Goal: Task Accomplishment & Management: Use online tool/utility

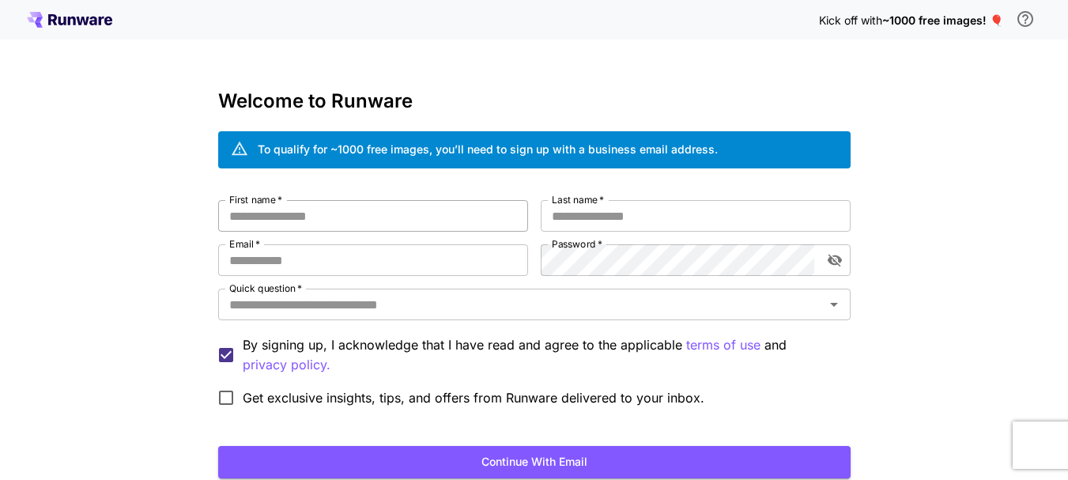
click at [311, 222] on input "First name   *" at bounding box center [373, 216] width 310 height 32
click at [311, 222] on input "**********" at bounding box center [373, 216] width 310 height 32
type input "******"
click at [607, 215] on input "Last name   *" at bounding box center [696, 216] width 310 height 32
type input "****"
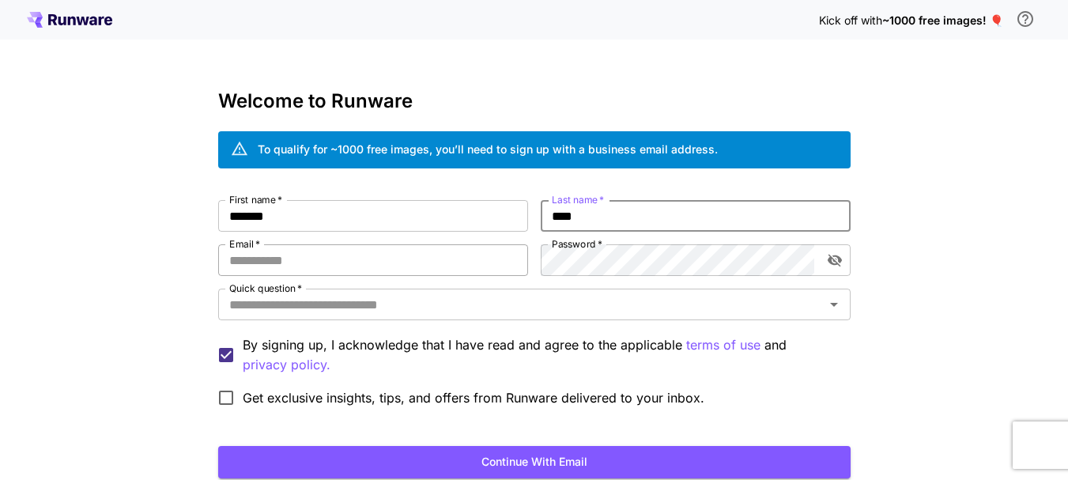
click at [436, 266] on input "Email   *" at bounding box center [373, 260] width 310 height 32
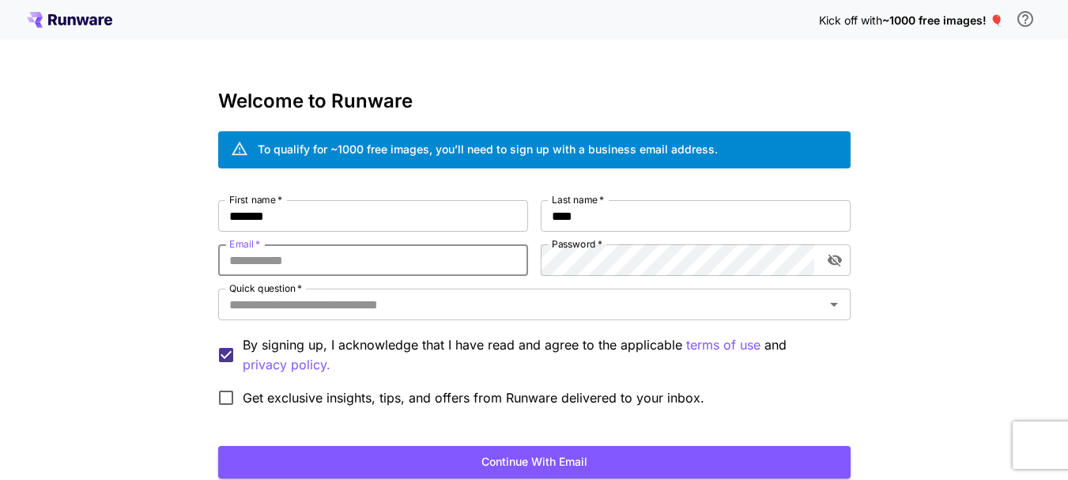
paste input "**********"
type input "**********"
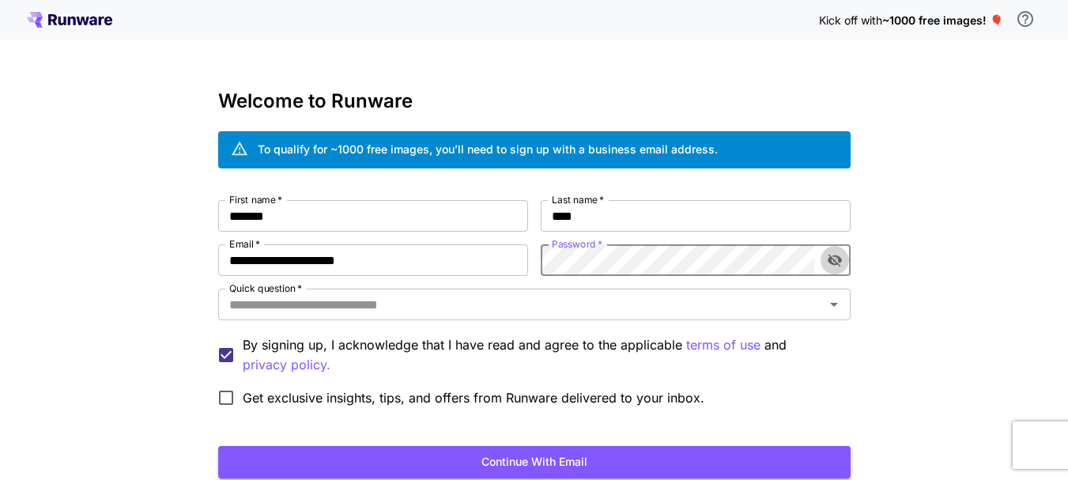
click at [828, 256] on icon "toggle password visibility" at bounding box center [835, 260] width 16 height 16
click at [477, 314] on input "Quick question   *" at bounding box center [521, 304] width 597 height 22
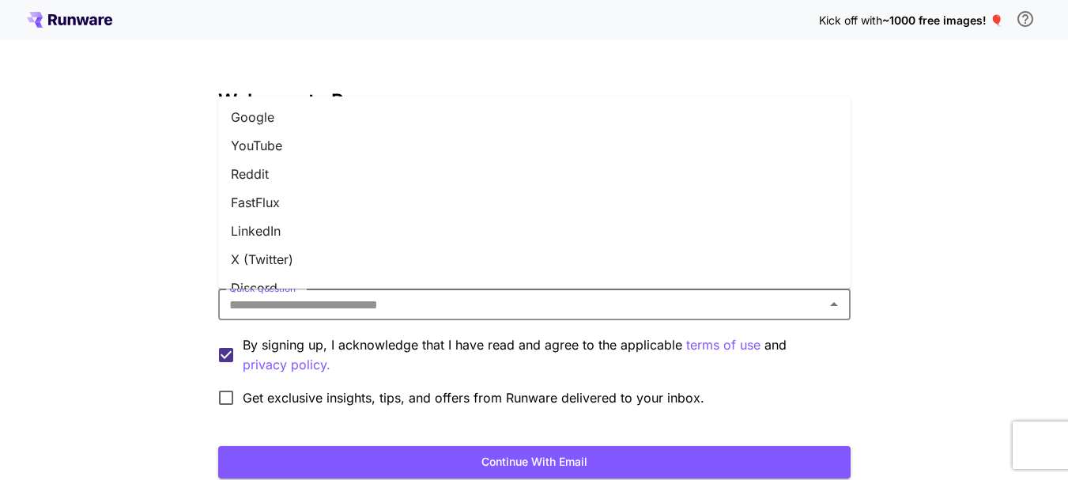
click at [288, 126] on li "Google" at bounding box center [534, 117] width 632 height 28
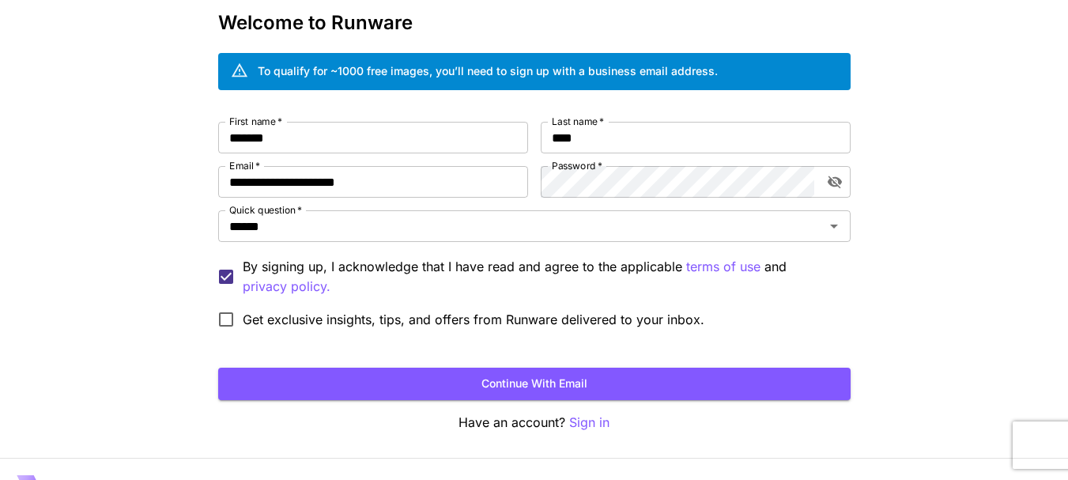
scroll to position [115, 0]
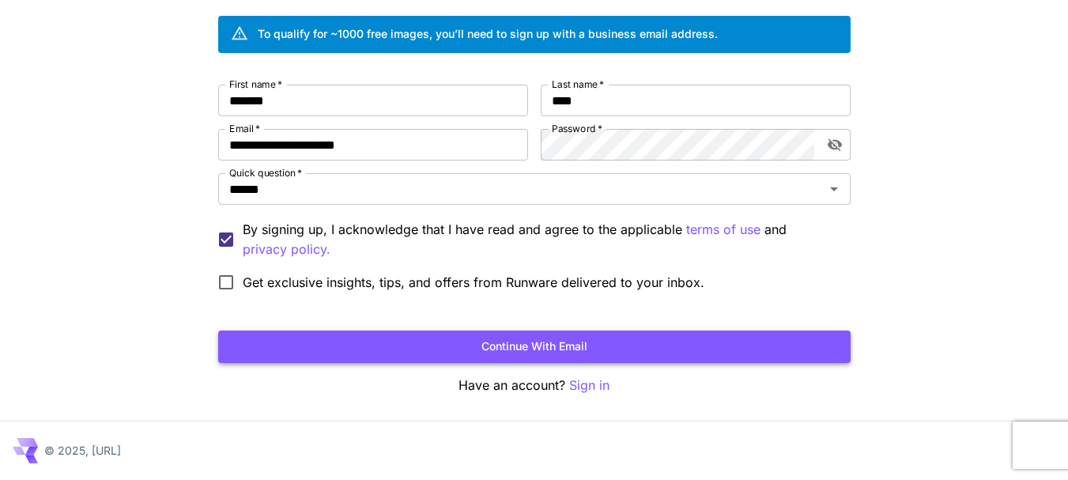
click at [379, 346] on button "Continue with email" at bounding box center [534, 346] width 632 height 32
click at [836, 144] on icon "toggle password visibility" at bounding box center [835, 145] width 16 height 16
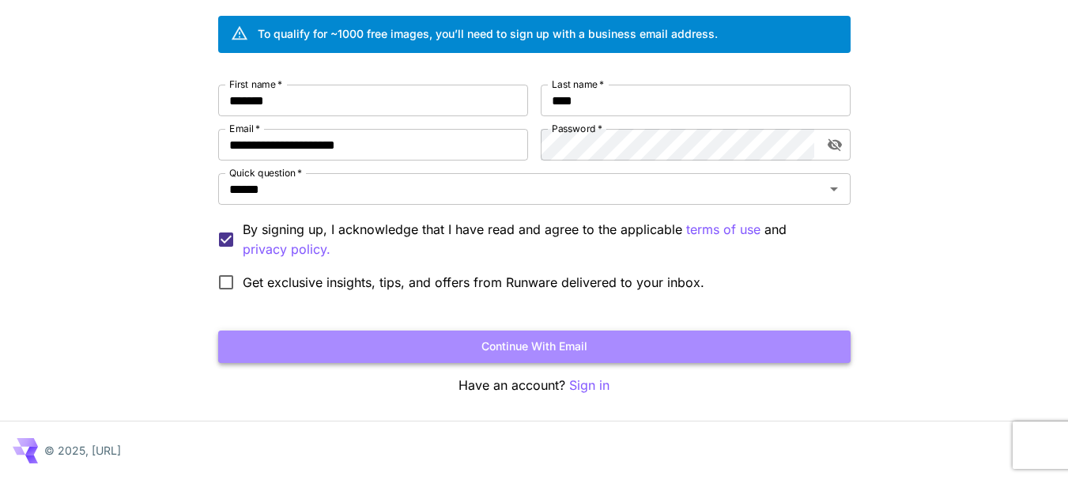
click at [646, 345] on button "Continue with email" at bounding box center [534, 346] width 632 height 32
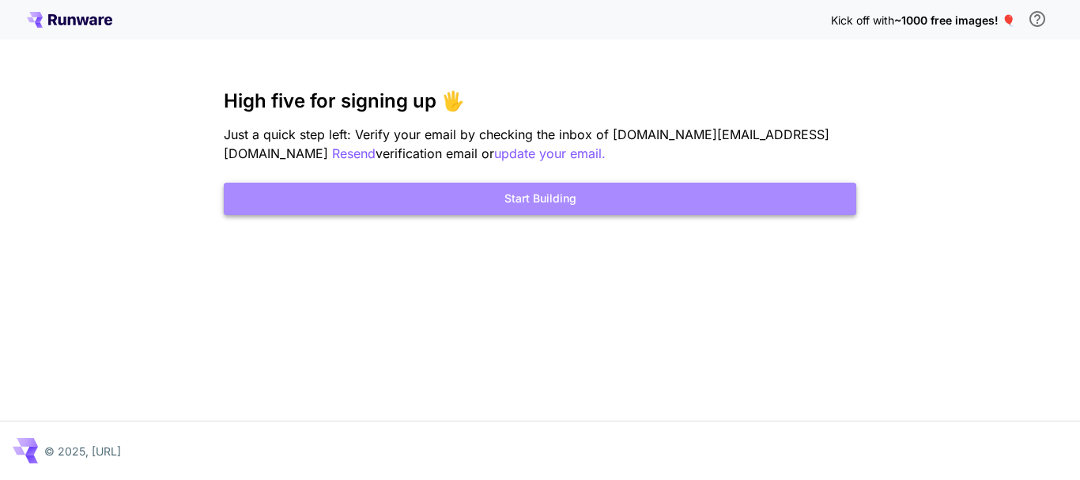
click at [578, 205] on button "Start Building" at bounding box center [540, 199] width 632 height 32
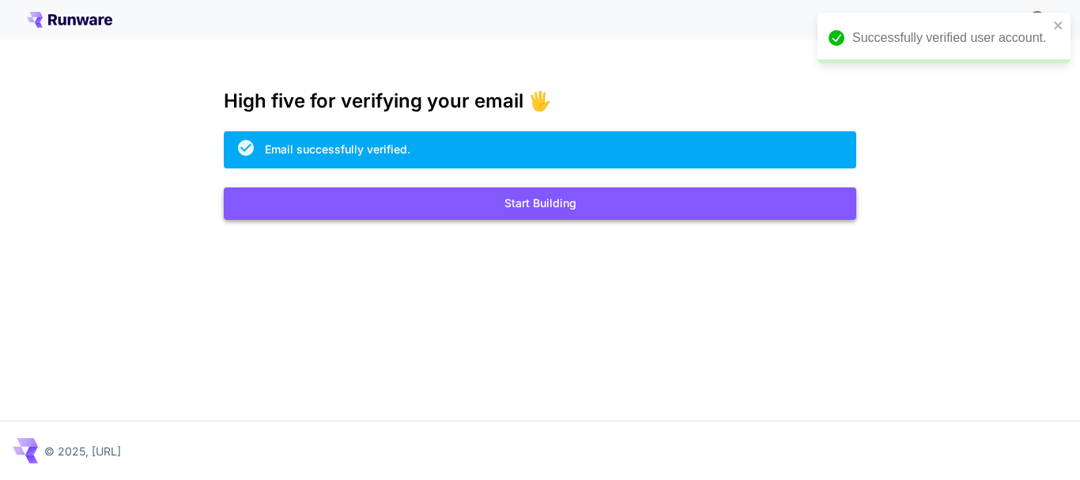
click at [517, 209] on button "Start Building" at bounding box center [540, 203] width 632 height 32
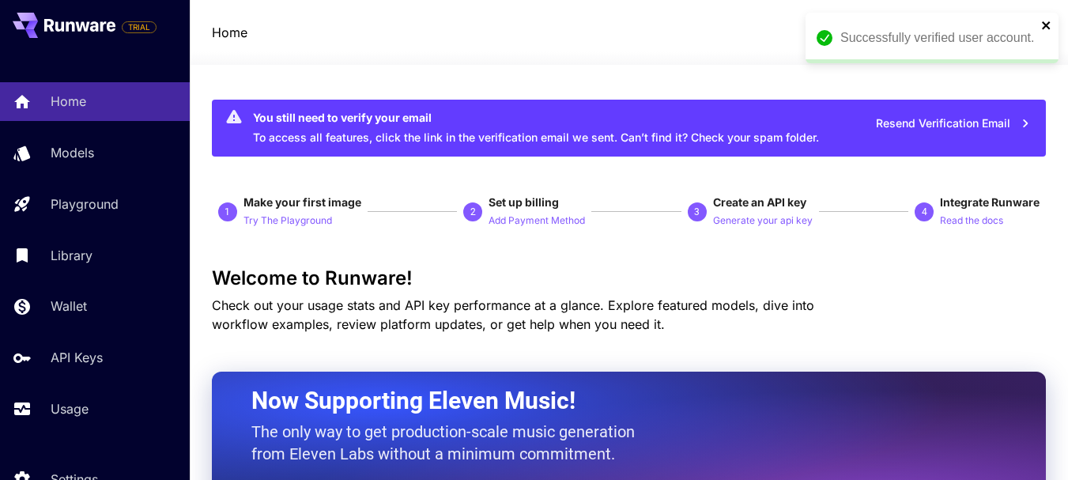
drag, startPoint x: 1044, startPoint y: 26, endPoint x: 971, endPoint y: 68, distance: 84.6
click at [1045, 27] on icon "close" at bounding box center [1046, 25] width 8 height 8
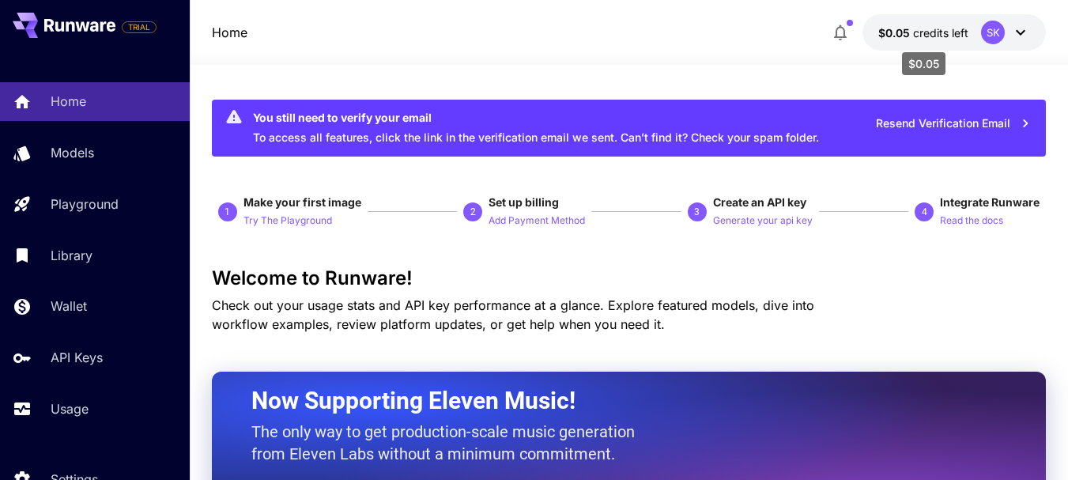
click at [940, 35] on span "credits left" at bounding box center [940, 32] width 55 height 13
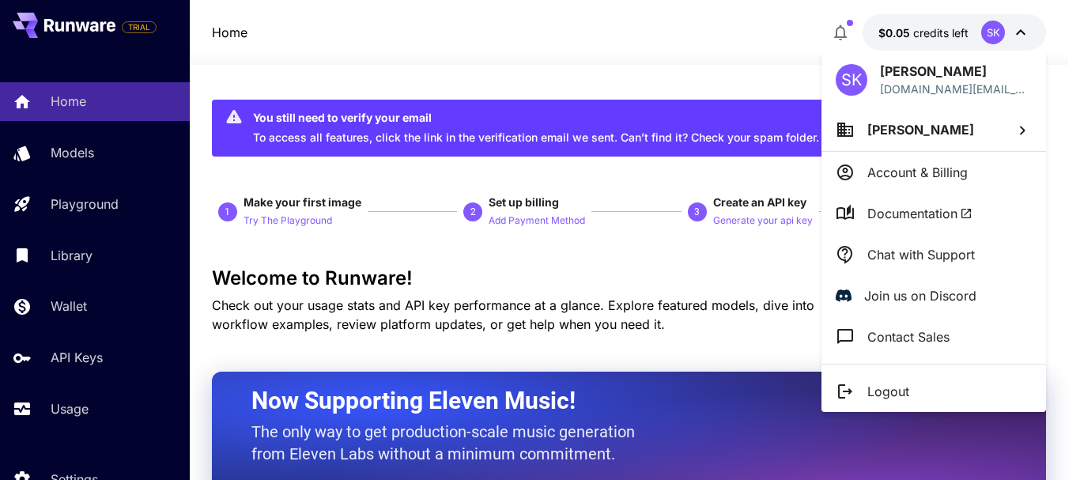
click at [940, 35] on div at bounding box center [540, 240] width 1080 height 480
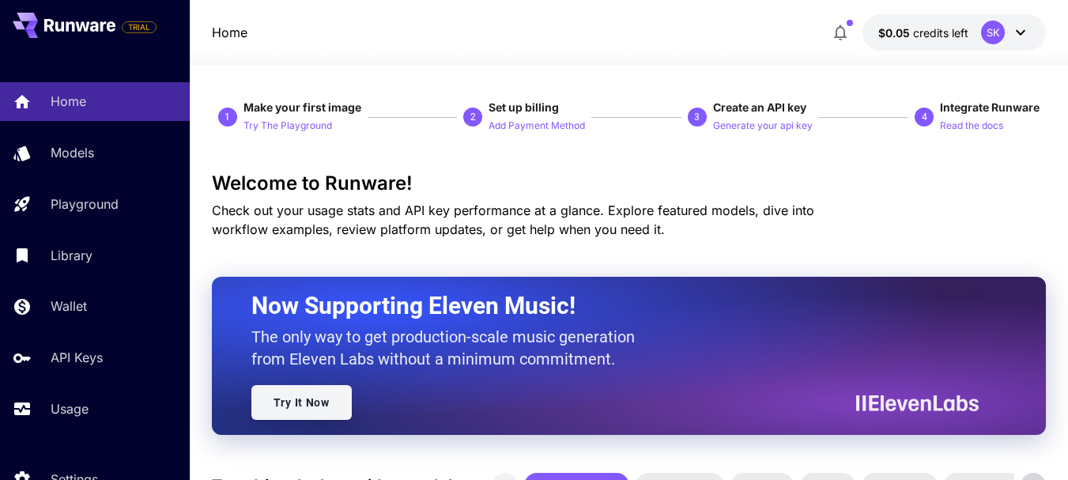
click at [326, 390] on link "Try It Now" at bounding box center [301, 402] width 100 height 35
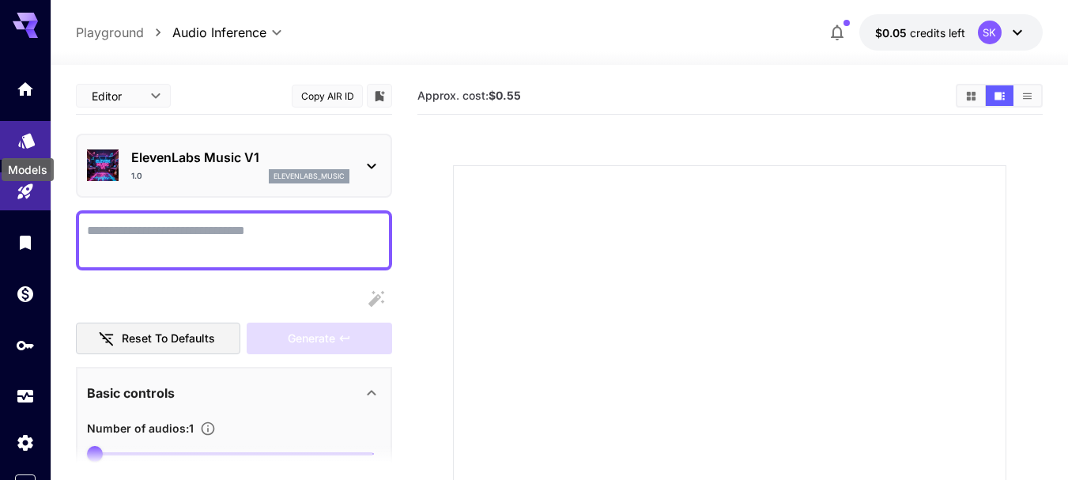
click at [28, 138] on icon "Models" at bounding box center [26, 135] width 17 height 15
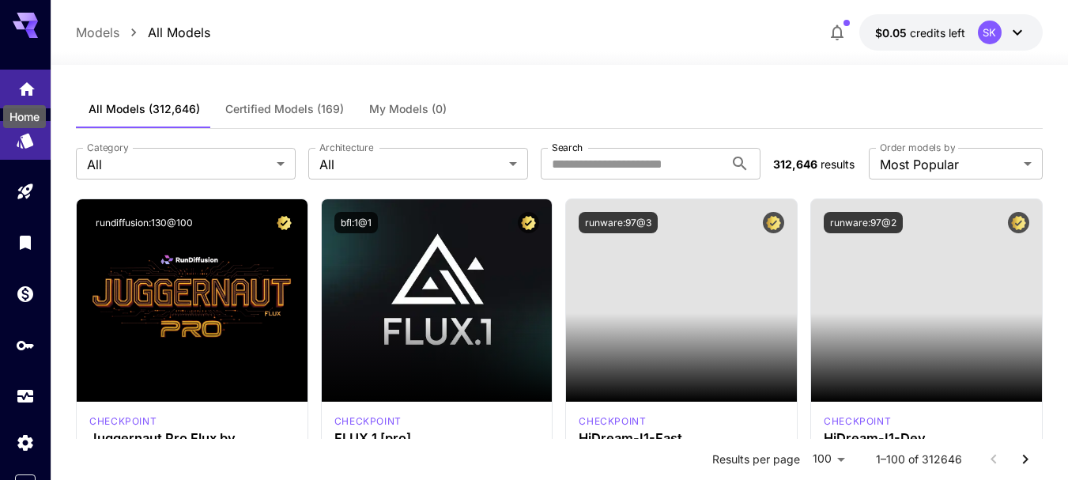
click at [31, 85] on icon "Home" at bounding box center [27, 83] width 16 height 13
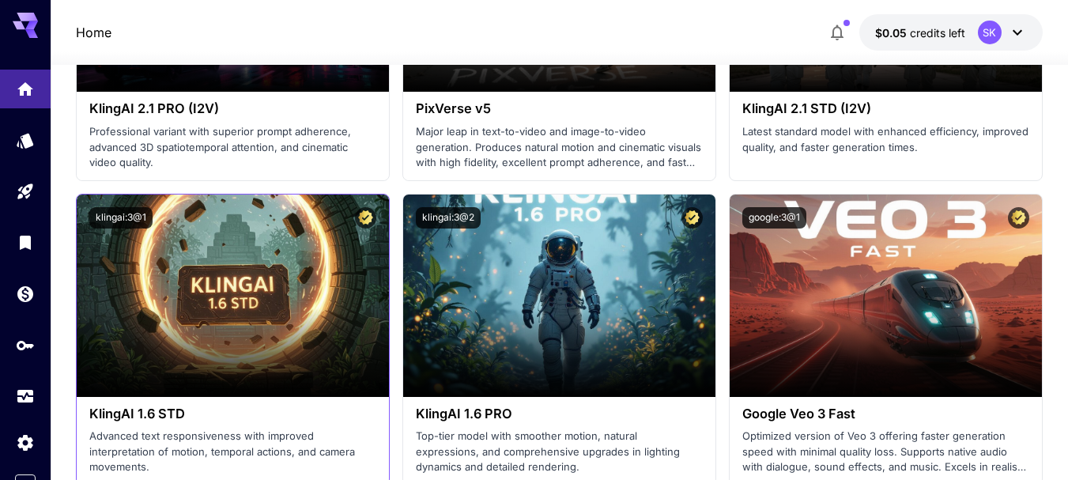
scroll to position [1265, 0]
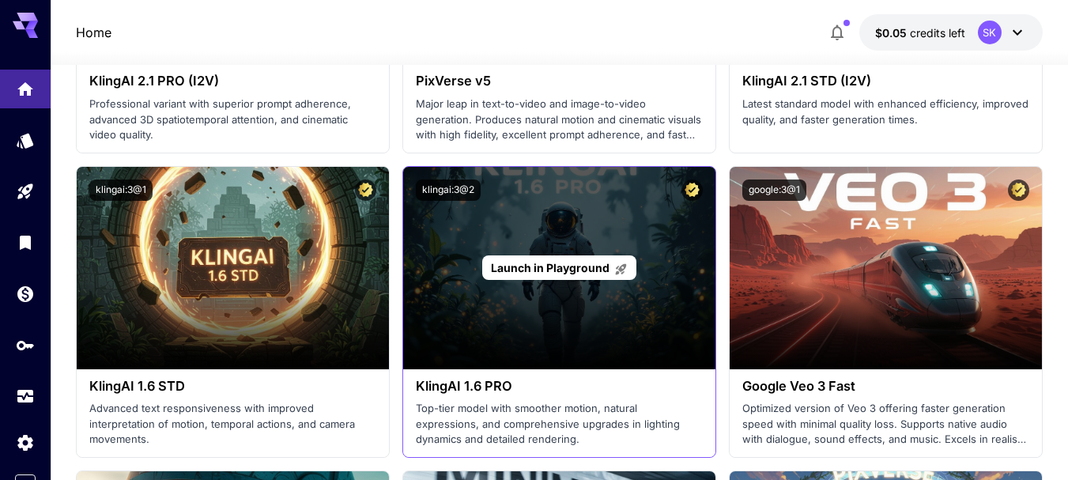
click at [582, 270] on span "Launch in Playground" at bounding box center [550, 267] width 119 height 13
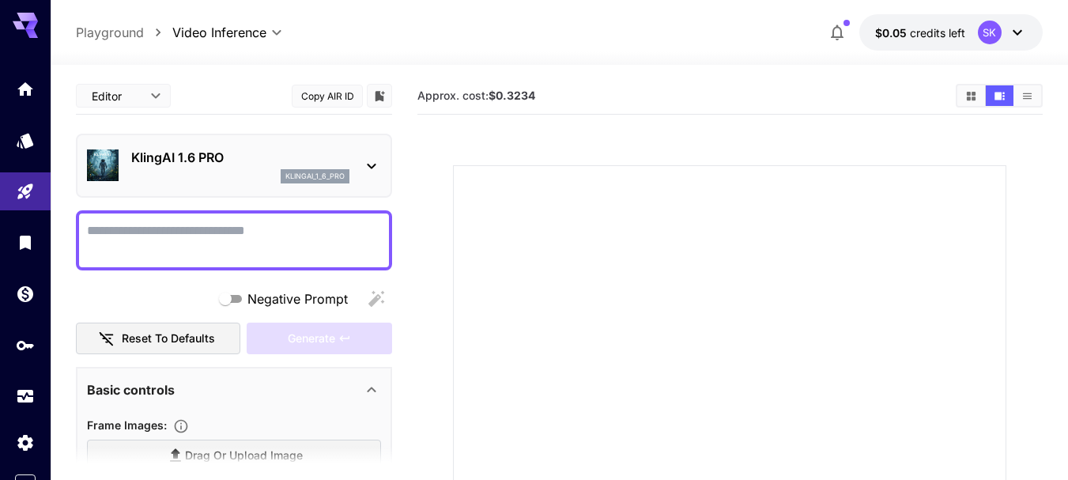
click at [252, 243] on textarea "Negative Prompt" at bounding box center [234, 240] width 294 height 38
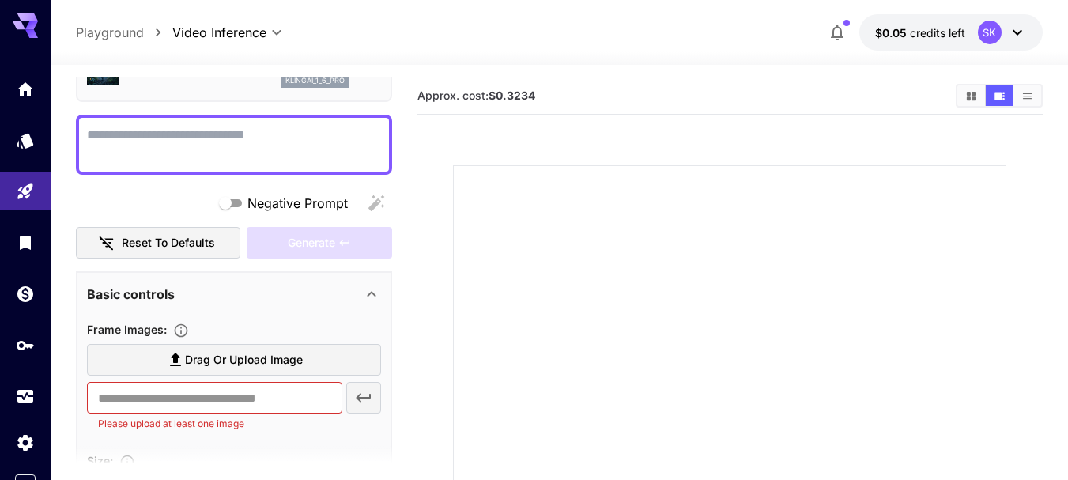
scroll to position [158, 0]
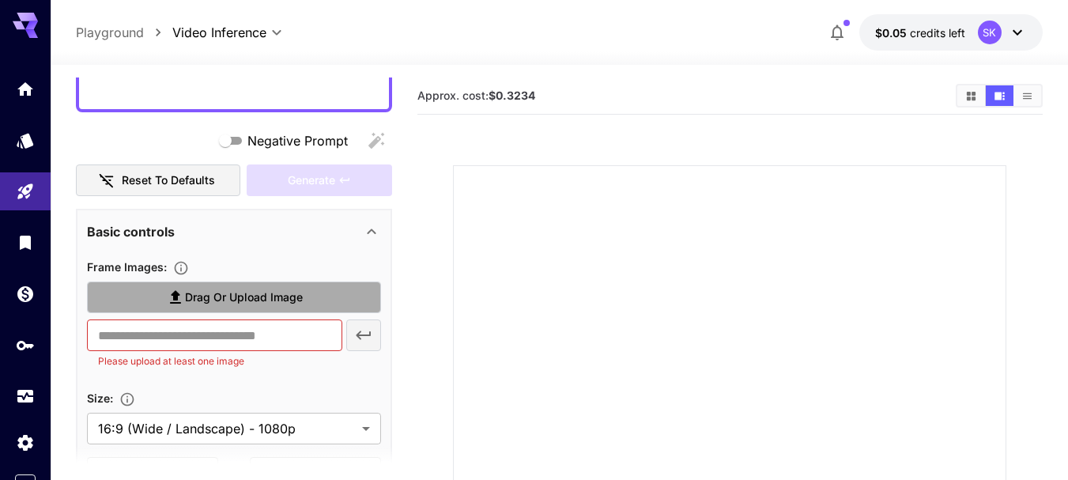
click at [251, 296] on span "Drag or upload image" at bounding box center [244, 298] width 118 height 20
click at [0, 0] on input "Drag or upload image" at bounding box center [0, 0] width 0 height 0
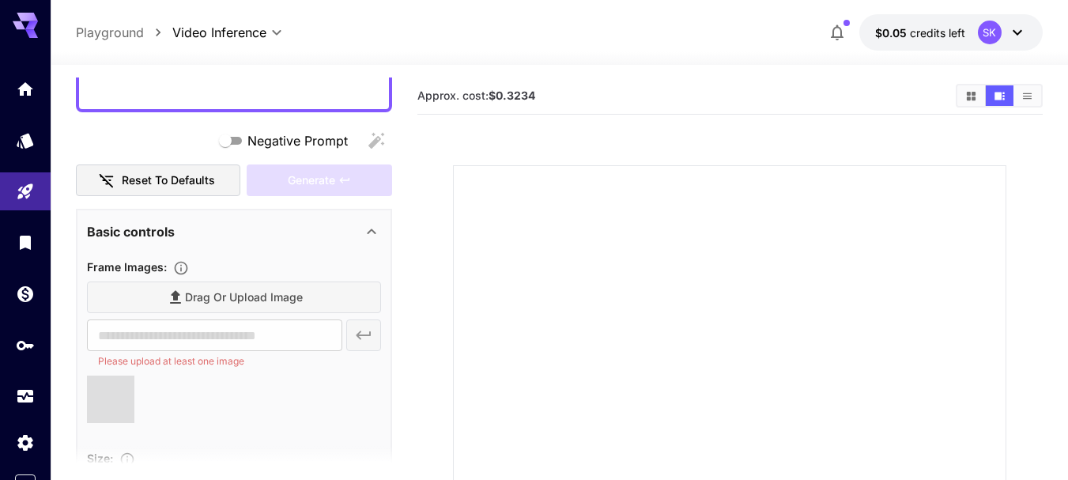
type input "**********"
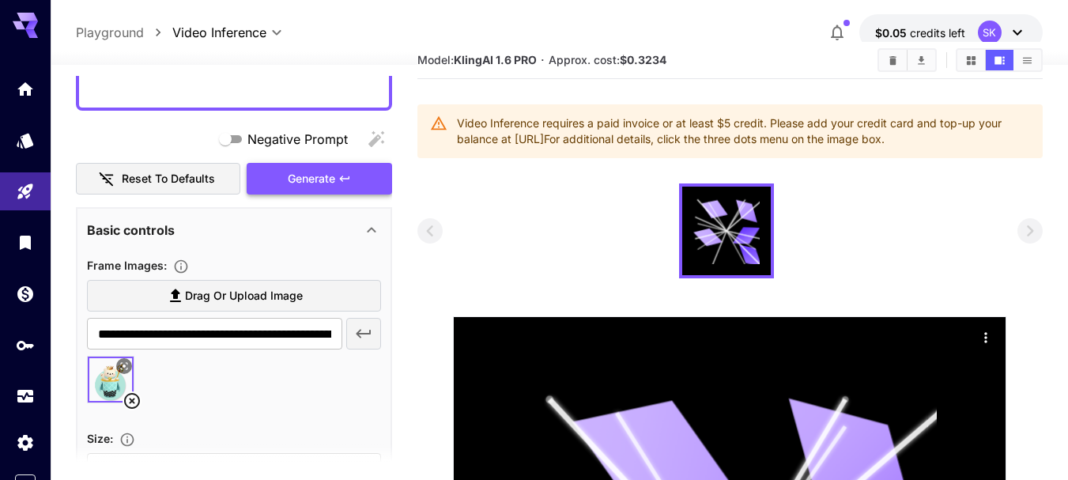
scroll to position [0, 0]
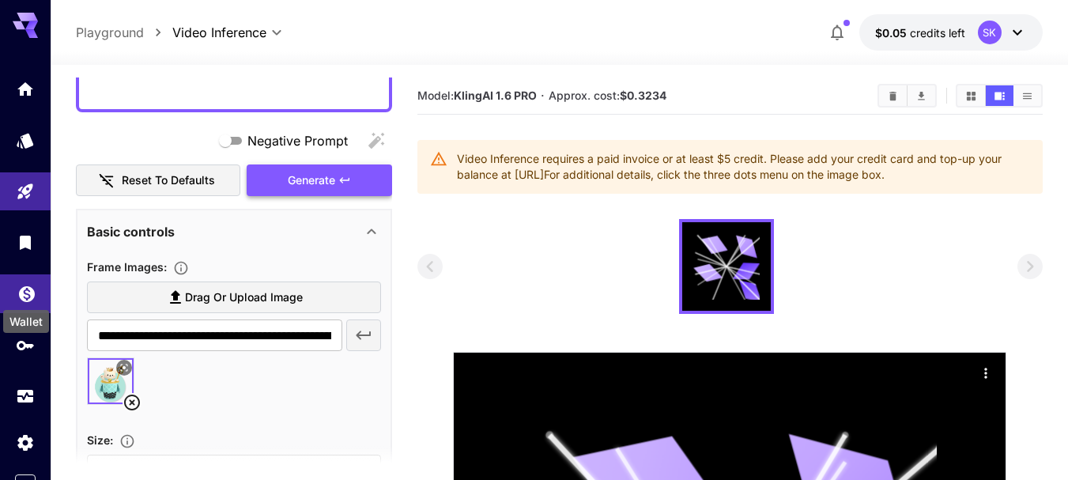
click at [21, 297] on icon "Wallet" at bounding box center [26, 289] width 19 height 19
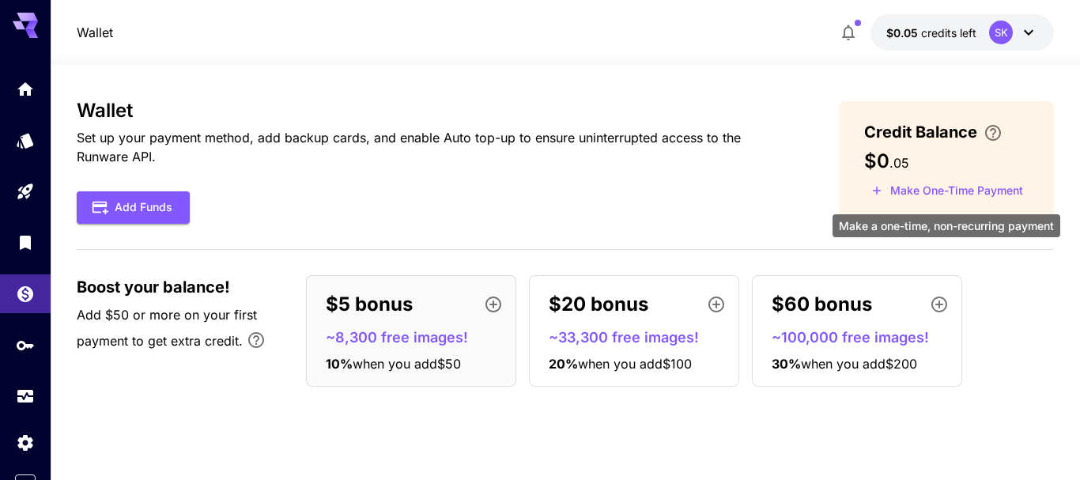
click at [907, 189] on button "Make One-Time Payment" at bounding box center [947, 191] width 166 height 25
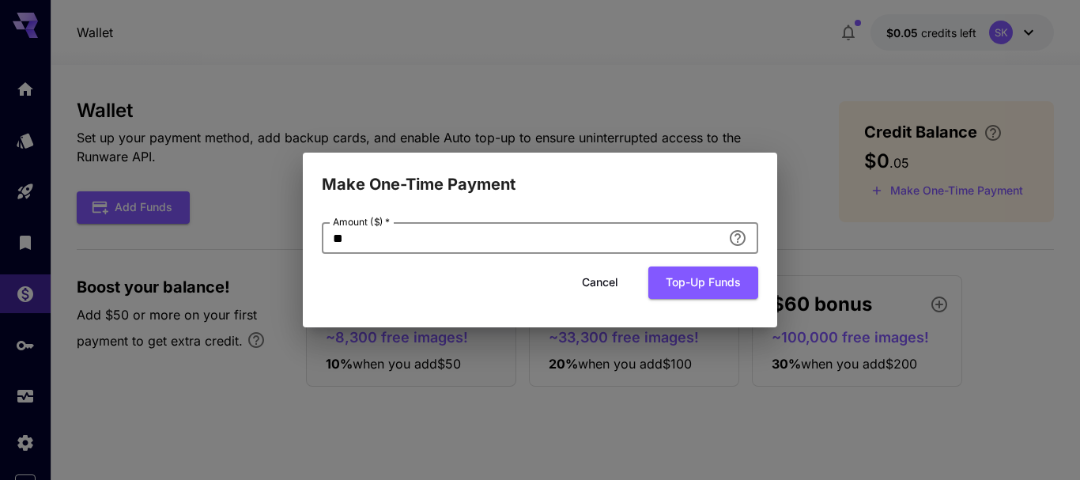
click at [573, 242] on input "**" at bounding box center [522, 238] width 400 height 32
click at [604, 285] on button "Cancel" at bounding box center [599, 282] width 71 height 32
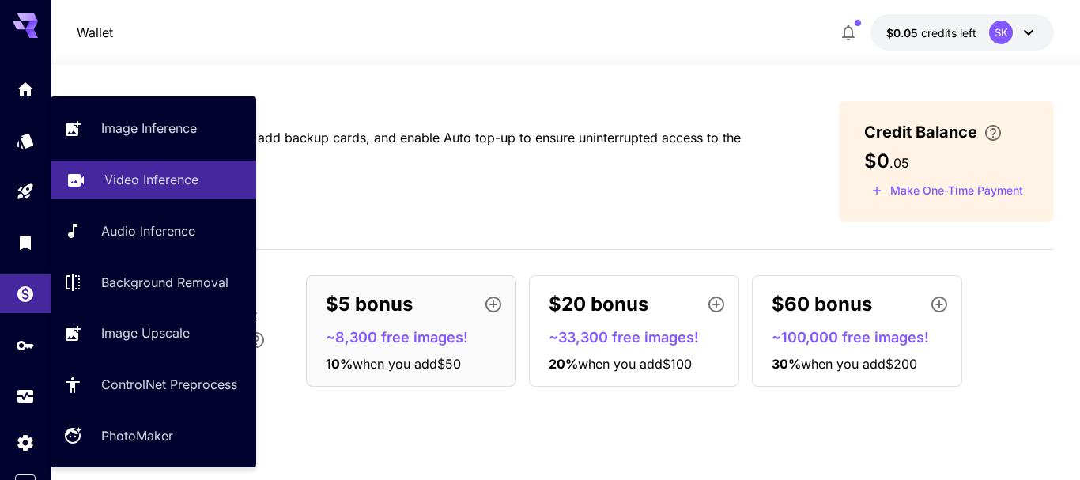
click at [126, 184] on p "Video Inference" at bounding box center [151, 179] width 94 height 19
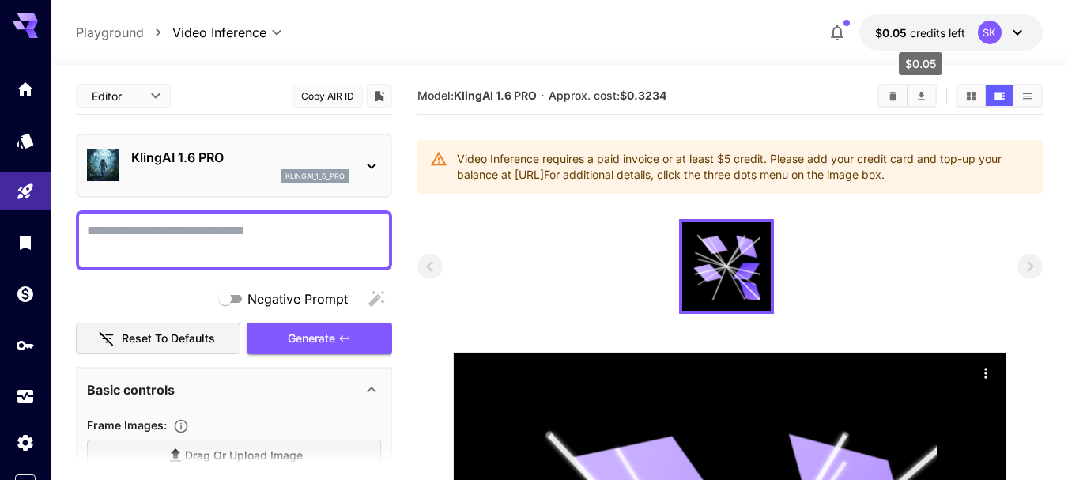
click at [921, 34] on span "credits left" at bounding box center [937, 32] width 55 height 13
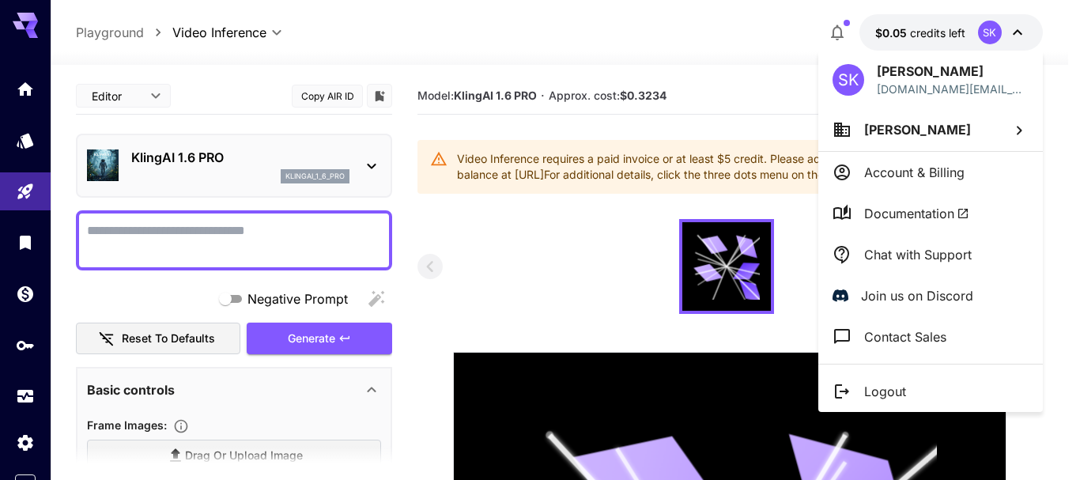
click at [921, 34] on div at bounding box center [540, 240] width 1080 height 480
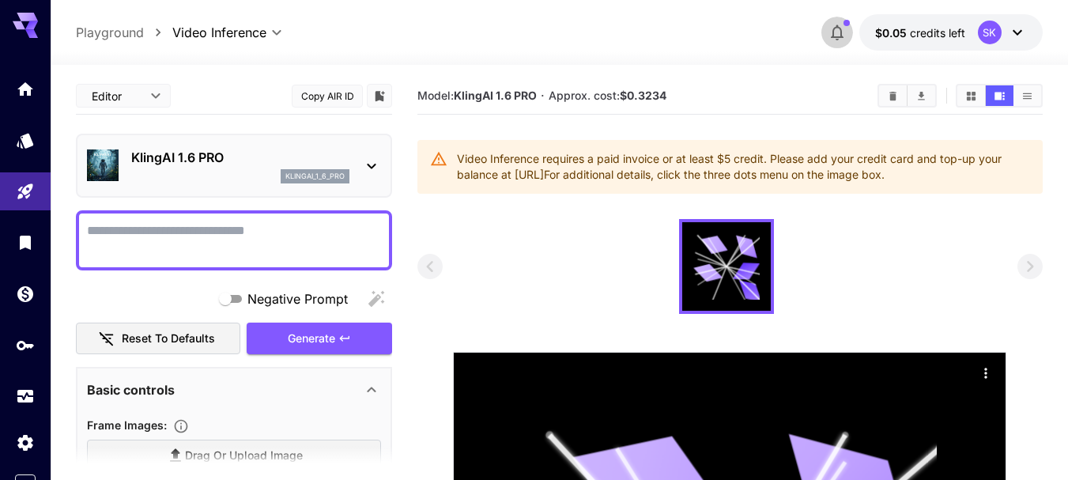
click at [843, 32] on icon "button" at bounding box center [837, 32] width 19 height 19
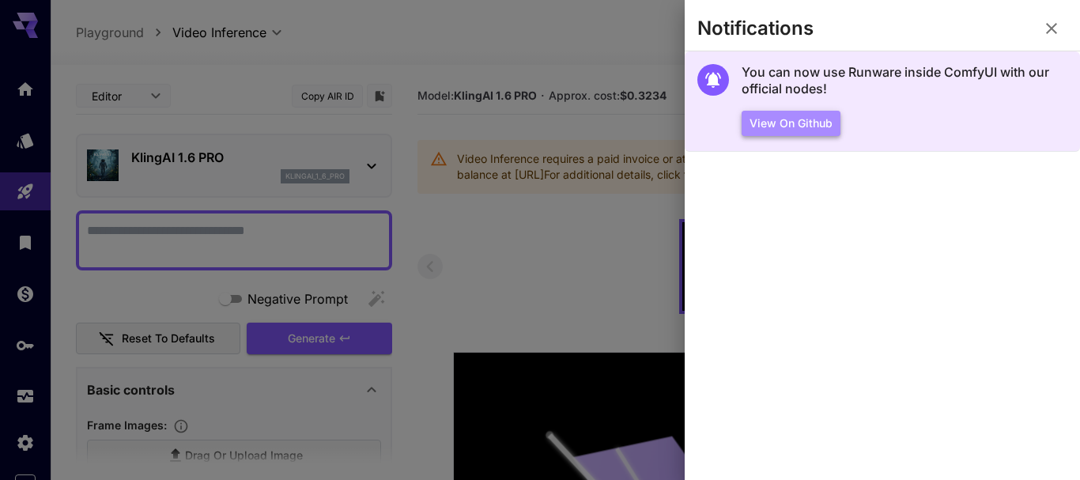
click at [793, 125] on button "View on Github" at bounding box center [790, 124] width 99 height 26
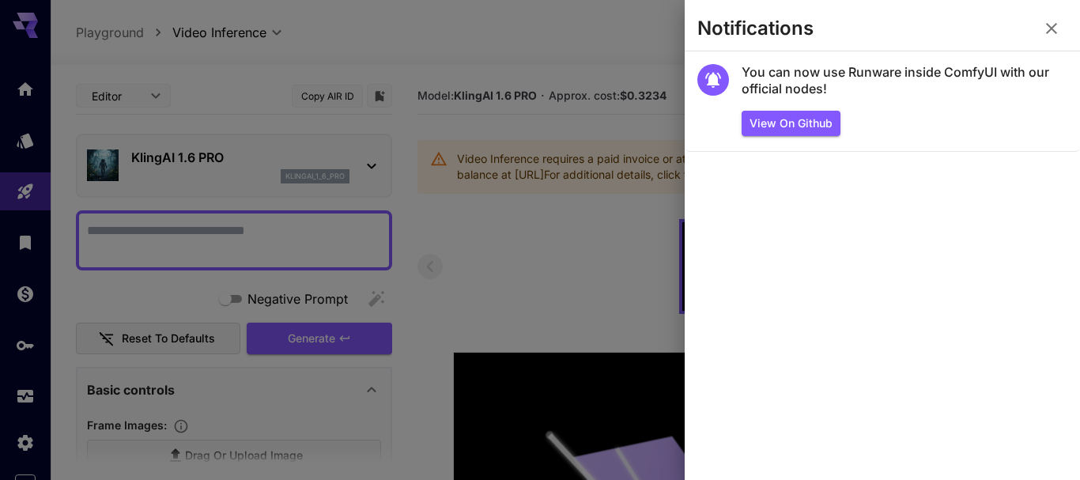
click at [1058, 29] on icon "button" at bounding box center [1051, 28] width 19 height 19
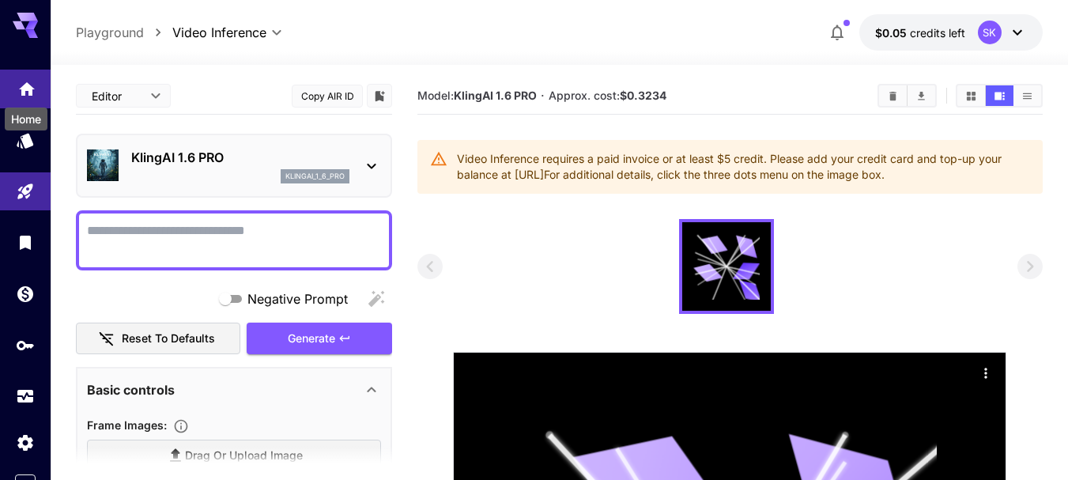
click at [33, 84] on icon "Home" at bounding box center [26, 84] width 19 height 19
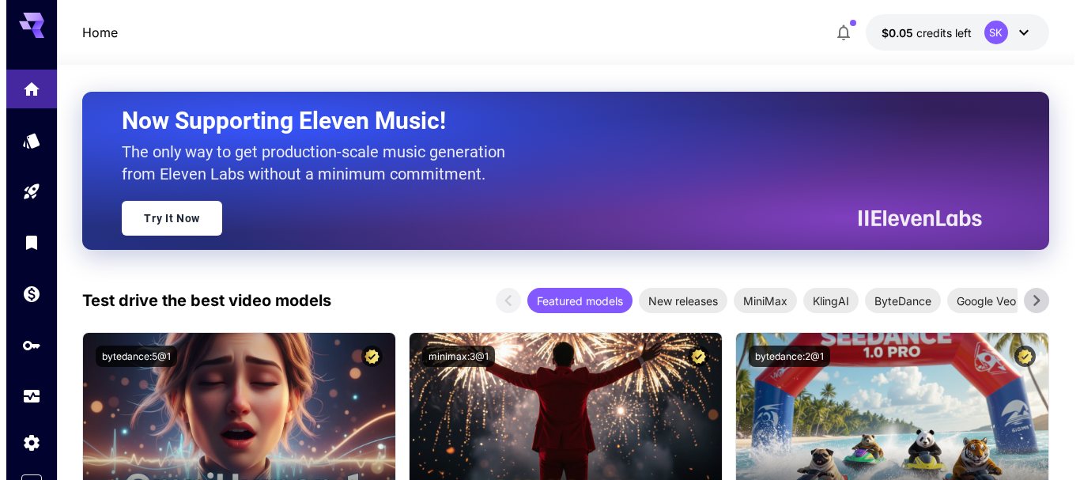
scroll to position [237, 0]
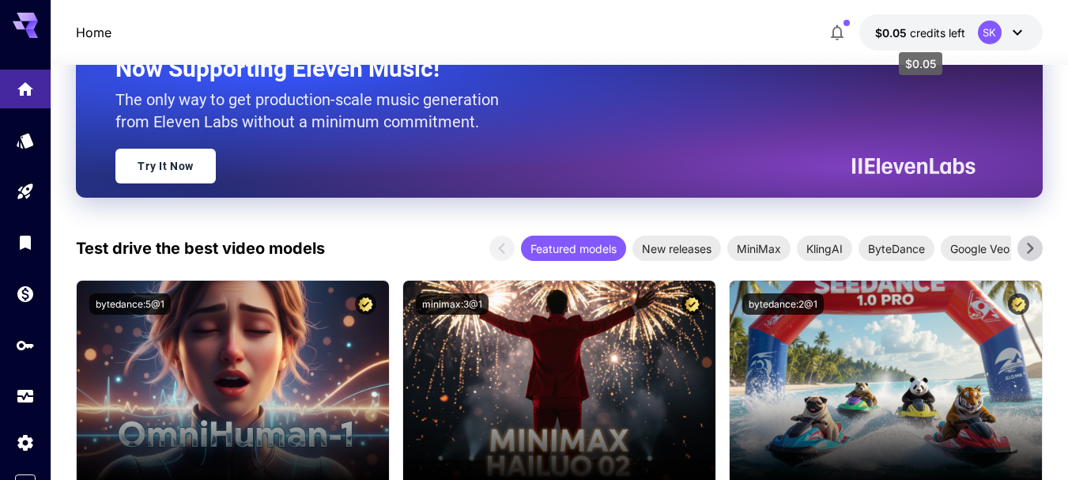
click at [953, 26] on span "credits left" at bounding box center [937, 32] width 55 height 13
